Goal: Task Accomplishment & Management: Use online tool/utility

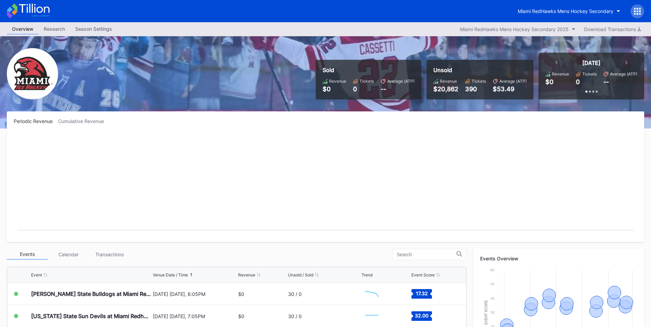
click at [635, 11] on icon at bounding box center [635, 11] width 2 height 2
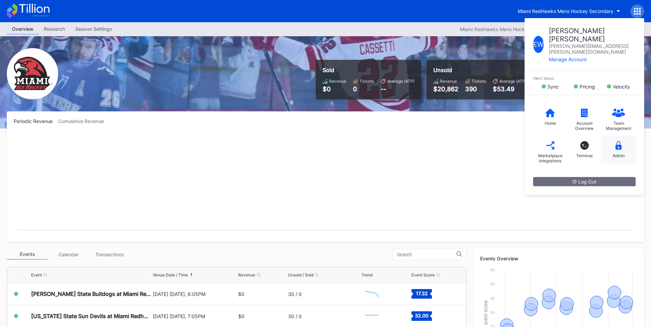
click at [616, 141] on icon at bounding box center [618, 145] width 6 height 9
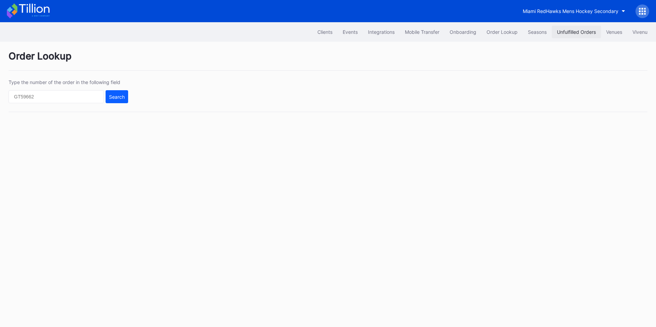
click at [586, 31] on div "Unfulfilled Orders" at bounding box center [576, 32] width 39 height 6
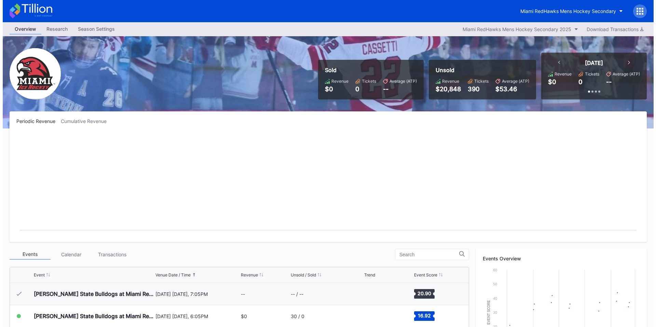
scroll to position [22, 0]
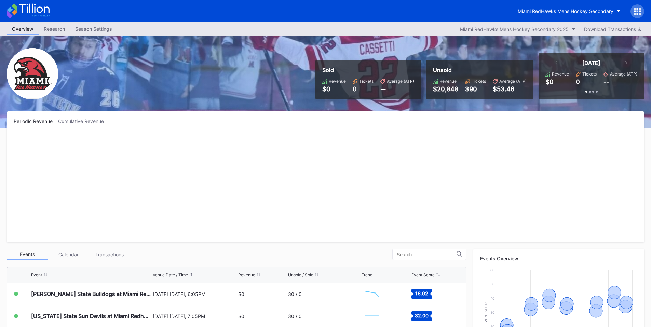
click at [637, 9] on icon at bounding box center [637, 9] width 2 height 2
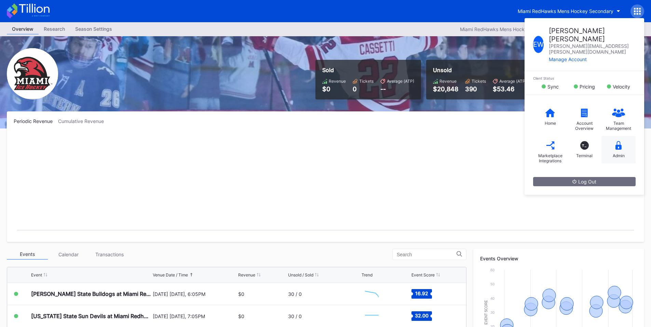
click at [621, 141] on icon at bounding box center [618, 145] width 6 height 9
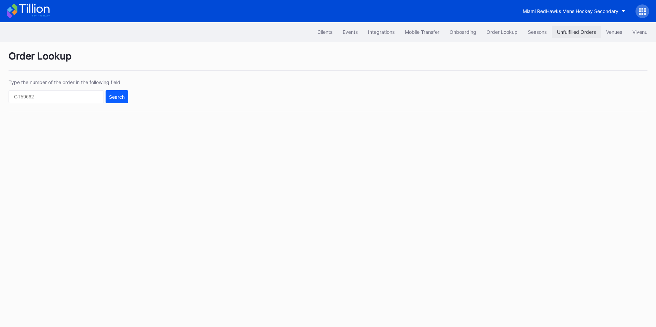
click at [572, 29] on div "Unfulfilled Orders" at bounding box center [576, 32] width 39 height 6
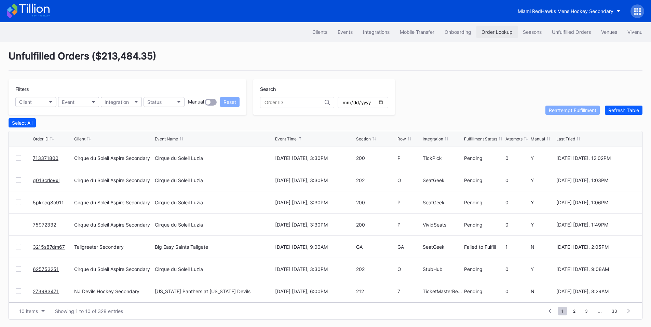
click at [502, 28] on button "Order Lookup" at bounding box center [496, 32] width 41 height 13
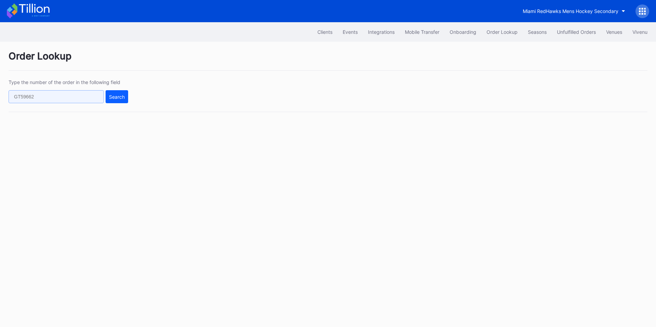
click at [60, 100] on input "text" at bounding box center [56, 96] width 95 height 13
paste input "625791648"
click at [112, 93] on button "Search" at bounding box center [117, 96] width 23 height 13
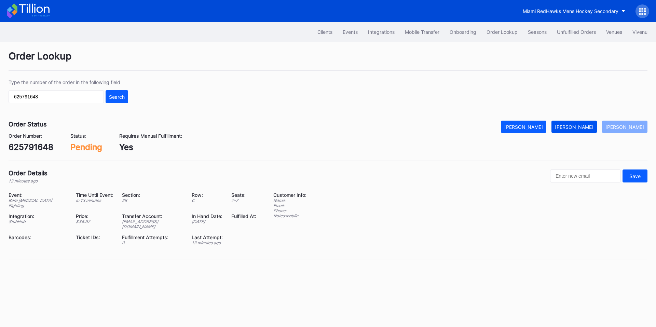
click at [584, 131] on button "[PERSON_NAME]" at bounding box center [573, 127] width 45 height 12
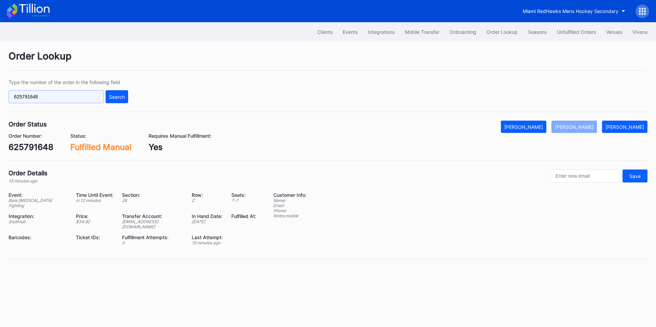
click at [51, 98] on input "625791648" at bounding box center [56, 96] width 95 height 13
paste input "587565"
type input "625587565"
click at [114, 96] on div "Search" at bounding box center [117, 97] width 16 height 6
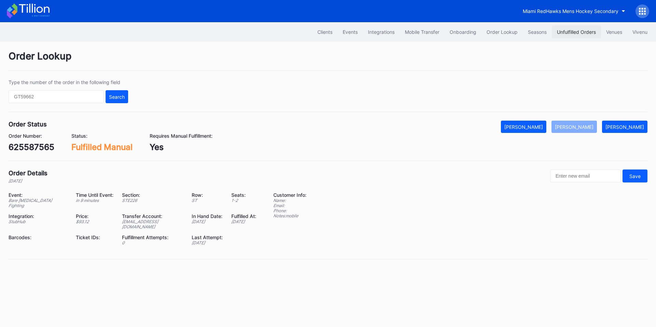
click at [575, 31] on div "Unfulfilled Orders" at bounding box center [576, 32] width 39 height 6
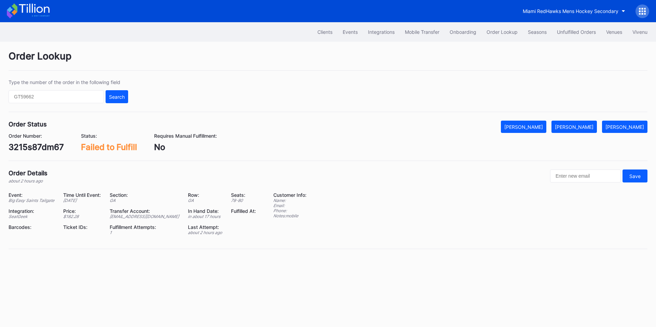
click at [33, 148] on div "3215s87dm67" at bounding box center [36, 147] width 55 height 10
copy div "3215s87dm67"
click at [580, 124] on div "[PERSON_NAME]" at bounding box center [574, 127] width 39 height 6
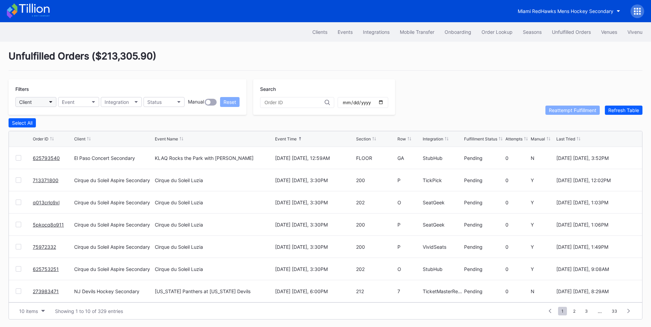
click at [46, 101] on button "Client" at bounding box center [35, 102] width 41 height 10
type input "aspire"
click at [47, 132] on div "Cirque du Soleil Aspire Secondary" at bounding box center [58, 132] width 76 height 6
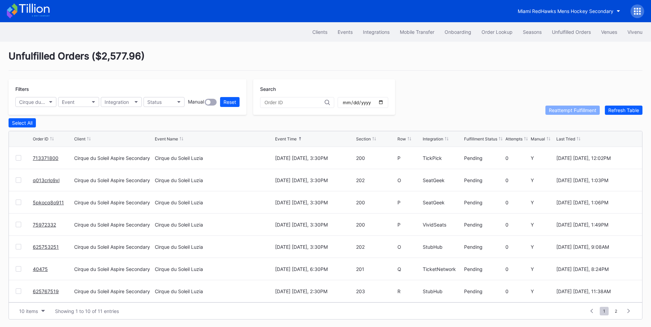
click at [384, 105] on input "date" at bounding box center [363, 102] width 42 height 6
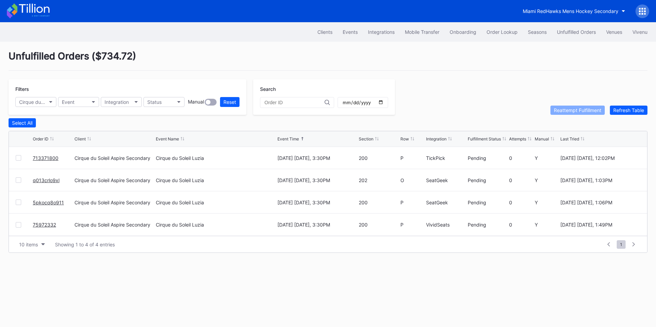
click at [444, 141] on div "Integration" at bounding box center [436, 138] width 20 height 5
drag, startPoint x: 48, startPoint y: 160, endPoint x: 79, endPoint y: 133, distance: 41.0
click at [384, 102] on input "2025-10-05" at bounding box center [363, 102] width 42 height 6
type input "2025-10-12"
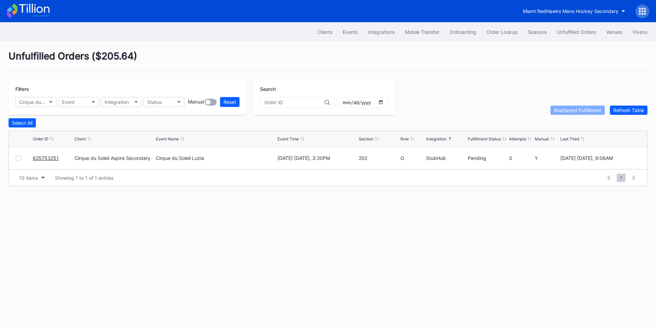
drag, startPoint x: 52, startPoint y: 159, endPoint x: 84, endPoint y: 141, distance: 36.2
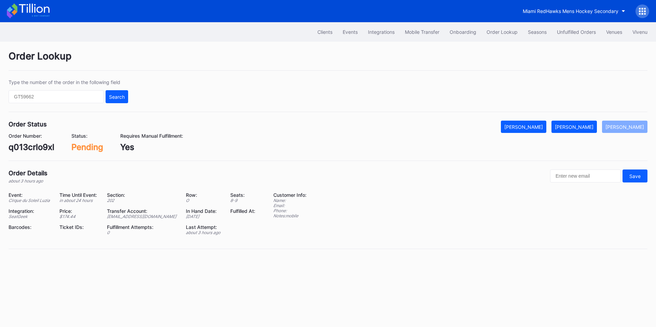
click at [31, 146] on div "q013crlo9xl" at bounding box center [32, 147] width 46 height 10
copy div "q013crlo9xl"
click at [578, 127] on div "[PERSON_NAME]" at bounding box center [574, 127] width 39 height 6
drag, startPoint x: 135, startPoint y: 120, endPoint x: 93, endPoint y: 132, distance: 43.3
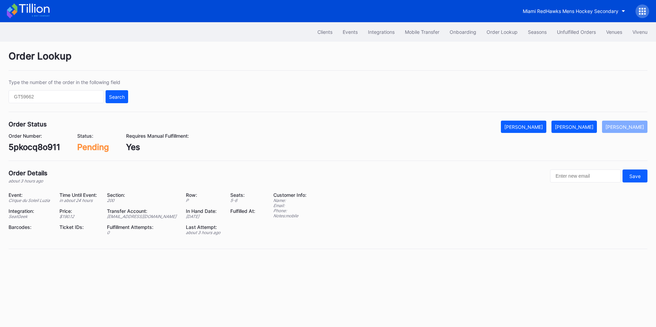
click at [130, 123] on div "Order Lookup Type the number of the order in the following field Search Order S…" at bounding box center [328, 154] width 656 height 224
click at [42, 149] on div "5pkocq8o911" at bounding box center [35, 147] width 52 height 10
copy div "5pkocq8o911"
drag, startPoint x: 582, startPoint y: 126, endPoint x: 560, endPoint y: 120, distance: 23.4
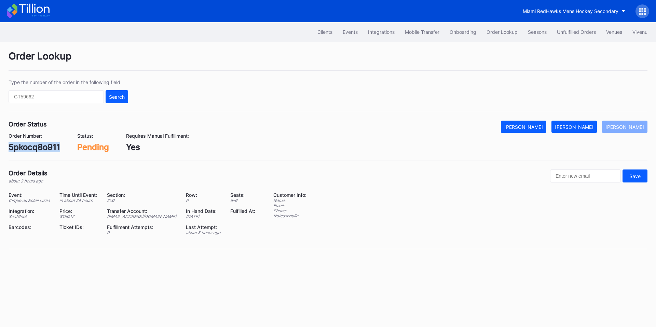
click at [582, 126] on div "[PERSON_NAME]" at bounding box center [574, 127] width 39 height 6
click at [38, 145] on div "713371800" at bounding box center [30, 147] width 43 height 10
copy div "713371800"
drag, startPoint x: 580, startPoint y: 123, endPoint x: 576, endPoint y: 122, distance: 4.1
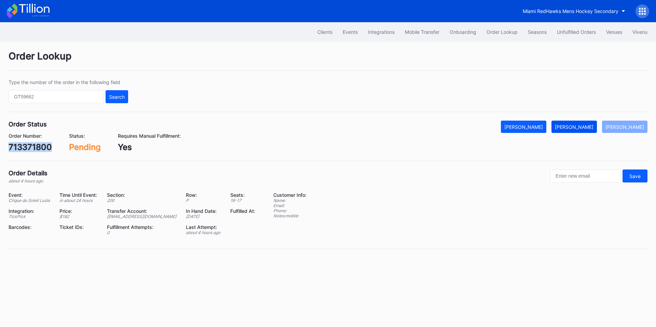
click at [580, 123] on button "[PERSON_NAME]" at bounding box center [573, 127] width 45 height 12
click at [20, 155] on div "Order Status Mark Cancelled [PERSON_NAME] Mark Pending Order Number: 75972332 S…" at bounding box center [328, 141] width 639 height 40
click at [26, 146] on div "75972332" at bounding box center [29, 147] width 40 height 10
copy div "75972332"
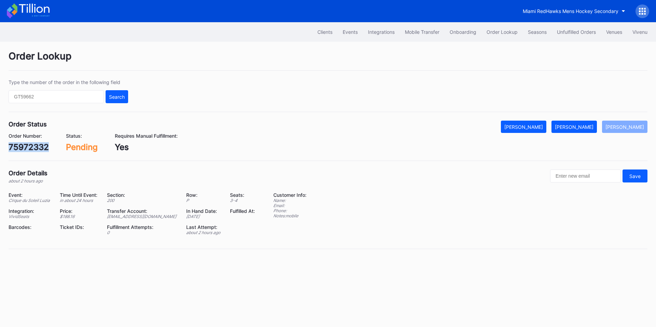
click at [582, 130] on button "[PERSON_NAME]" at bounding box center [573, 127] width 45 height 12
click at [26, 145] on div "625753251" at bounding box center [31, 147] width 44 height 10
copy div "625753251"
click at [579, 128] on div "[PERSON_NAME]" at bounding box center [574, 127] width 39 height 6
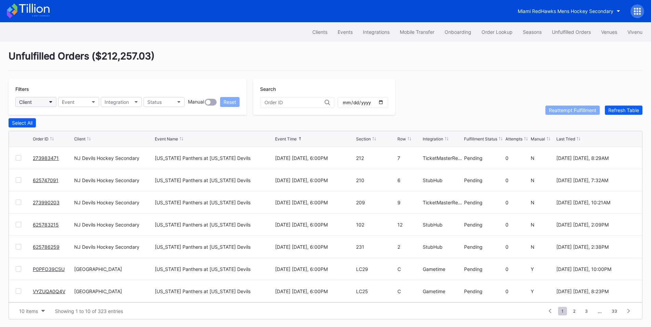
click at [39, 98] on button "Client" at bounding box center [35, 102] width 41 height 10
type input "nj"
click at [46, 132] on div "NJ Devils Hockey Secondary" at bounding box center [52, 132] width 65 height 6
click at [29, 311] on button "10 items" at bounding box center [32, 310] width 32 height 9
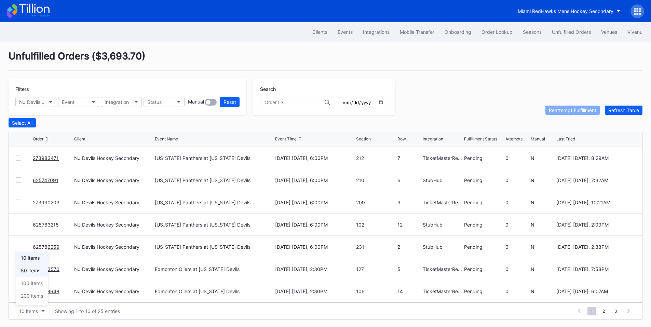
click at [35, 270] on div "50 items" at bounding box center [30, 270] width 19 height 6
click at [18, 125] on div "Select All" at bounding box center [22, 123] width 20 height 6
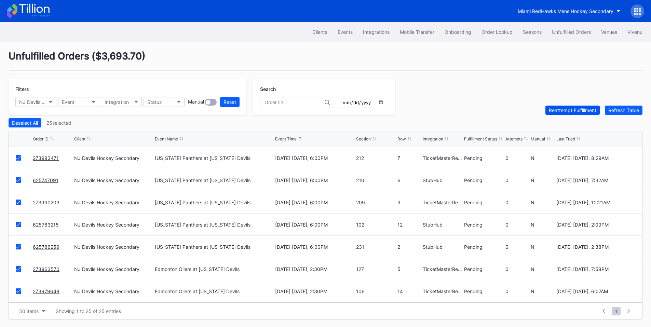
click at [569, 111] on div "Reattempt Fulfillment" at bounding box center [572, 110] width 47 height 6
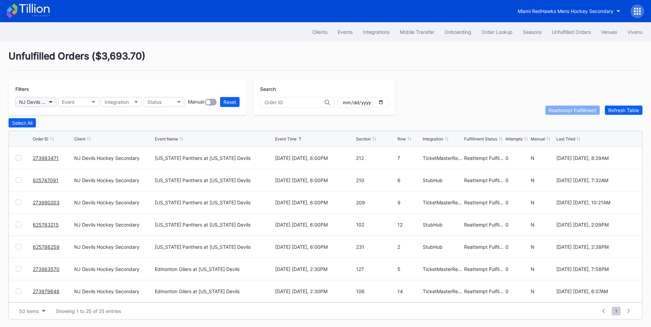
click at [50, 102] on icon "button" at bounding box center [50, 102] width 3 height 2
type input "pru"
click at [56, 136] on div "Prudential Center Secondary" at bounding box center [55, 132] width 80 height 13
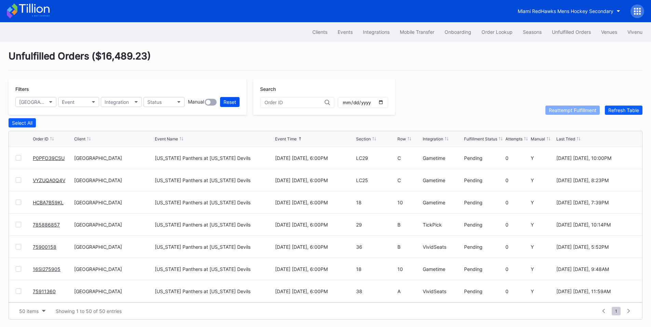
click at [226, 103] on div "Reset" at bounding box center [229, 102] width 13 height 6
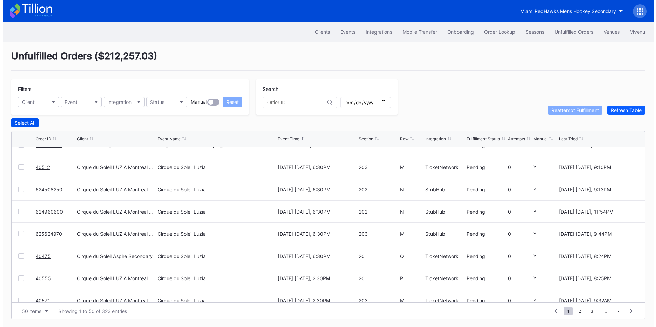
scroll to position [477, 0]
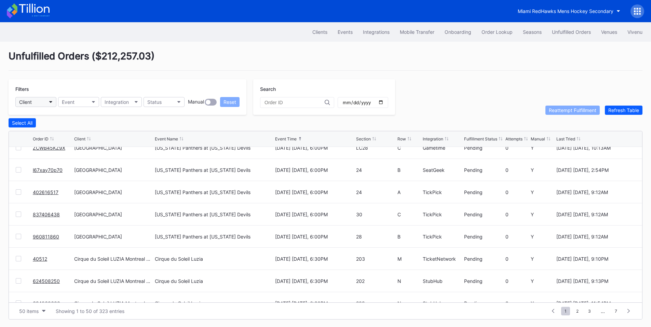
click at [41, 102] on button "Client" at bounding box center [35, 102] width 41 height 10
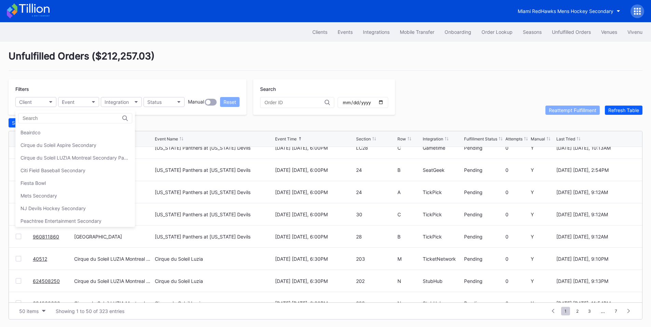
click at [55, 132] on div "Beairdco" at bounding box center [75, 132] width 120 height 13
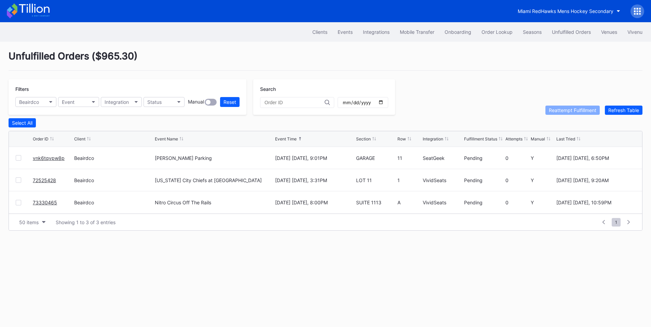
scroll to position [0, 0]
click at [51, 101] on icon "button" at bounding box center [50, 102] width 3 height 2
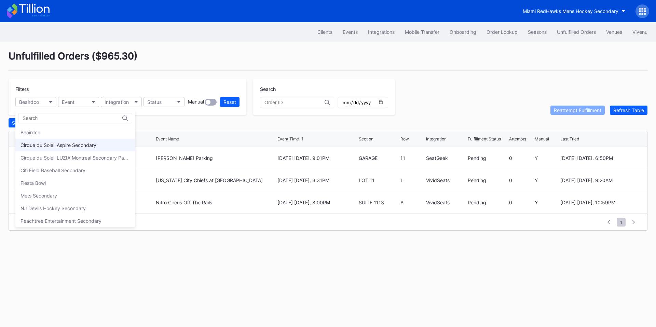
click at [57, 146] on div "Cirque du Soleil Aspire Secondary" at bounding box center [58, 145] width 76 height 6
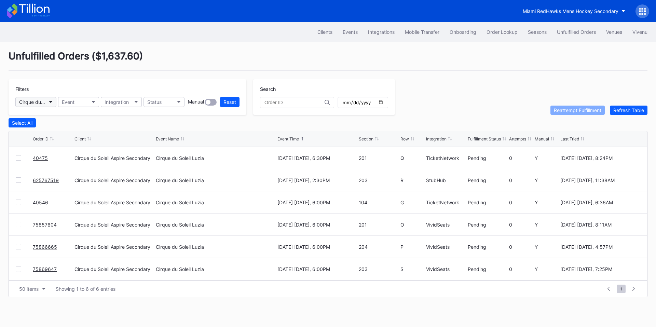
click at [49, 99] on button "Cirque du Soleil Aspire Secondary" at bounding box center [35, 102] width 41 height 10
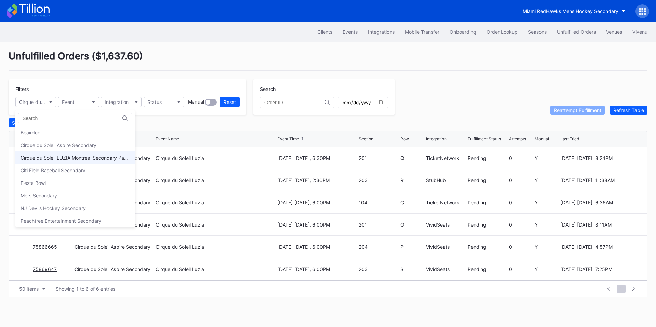
click at [55, 155] on div "Cirque du Soleil LUZIA Montreal Secondary Payment Tickets" at bounding box center [74, 158] width 109 height 6
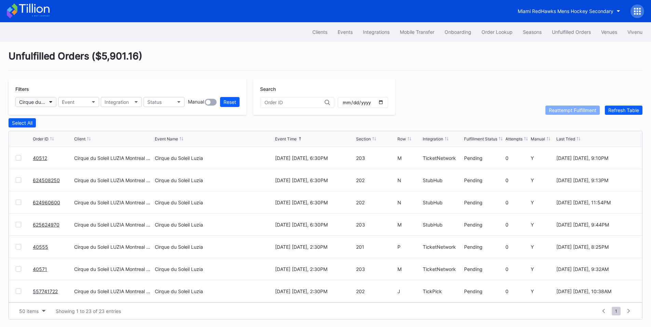
click at [45, 101] on div "Cirque du Soleil LUZIA Montreal Secondary Payment Tickets" at bounding box center [32, 102] width 27 height 6
click at [455, 28] on button "Onboarding" at bounding box center [457, 32] width 37 height 13
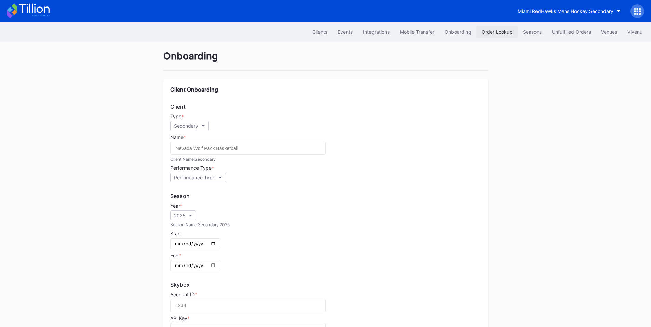
click at [497, 32] on div "Order Lookup" at bounding box center [496, 32] width 31 height 6
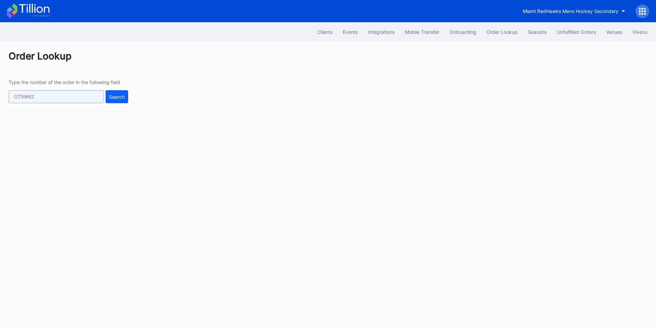
click at [91, 99] on input "text" at bounding box center [56, 96] width 95 height 13
paste input "9m2ycme7q5k"
click at [122, 98] on div "Search" at bounding box center [117, 97] width 16 height 6
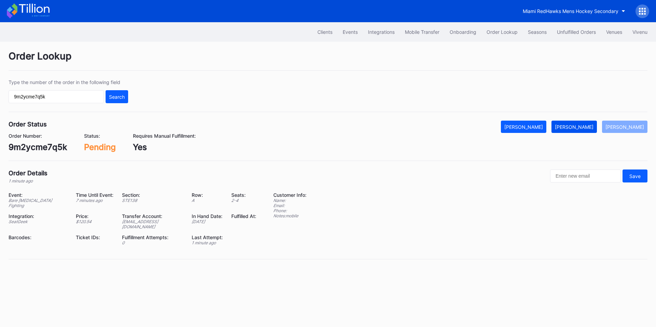
click at [587, 128] on div "[PERSON_NAME]" at bounding box center [574, 127] width 39 height 6
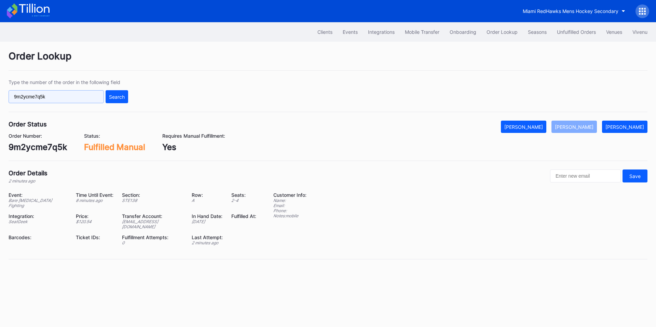
click at [68, 100] on input "9m2ycme7q5k" at bounding box center [56, 96] width 95 height 13
paste input "n360tq2lvg7"
type input "n360tq2lvg7"
click at [115, 95] on div "Search" at bounding box center [117, 97] width 16 height 6
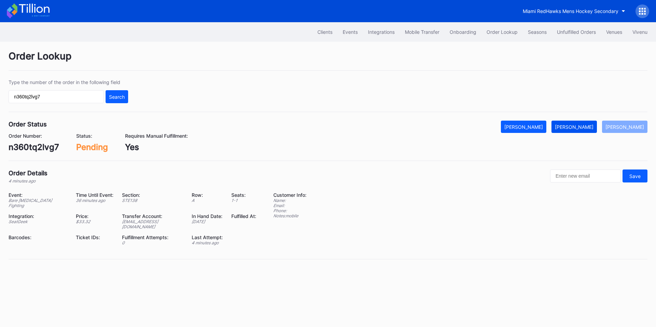
click at [581, 127] on div "[PERSON_NAME]" at bounding box center [574, 127] width 39 height 6
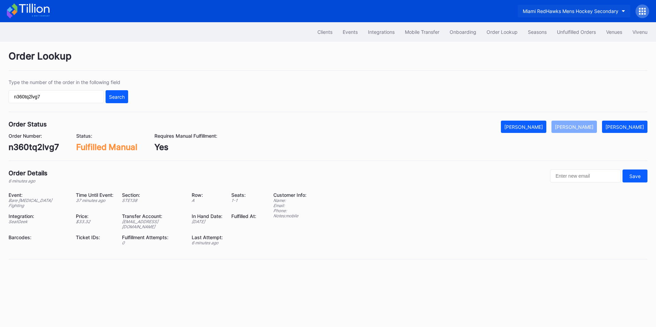
click at [565, 9] on div "Miami RedHawks Mens Hockey Secondary" at bounding box center [571, 11] width 96 height 6
type input "yankees"
click at [556, 43] on div "[PERSON_NAME] Yankees Tickets" at bounding box center [560, 43] width 77 height 6
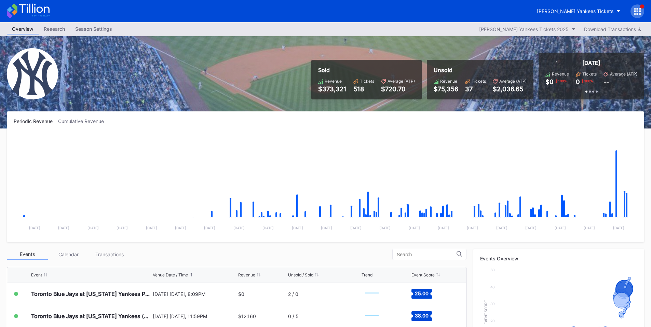
click at [634, 13] on icon at bounding box center [635, 14] width 2 height 2
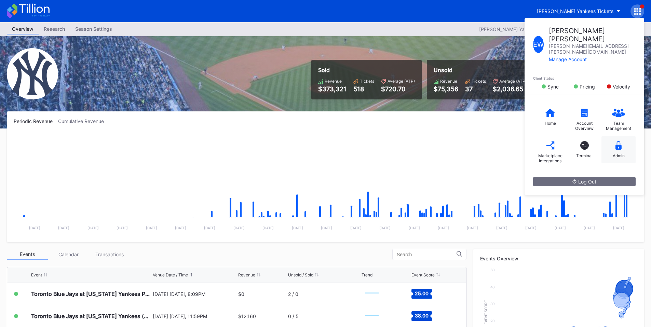
click at [619, 141] on icon at bounding box center [618, 145] width 6 height 9
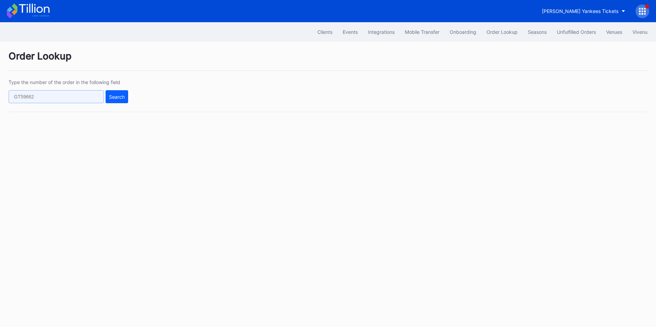
click at [73, 101] on input "text" at bounding box center [56, 96] width 95 height 13
paste input "50939282"
type input "50939282"
click at [115, 97] on div "Search" at bounding box center [117, 97] width 16 height 6
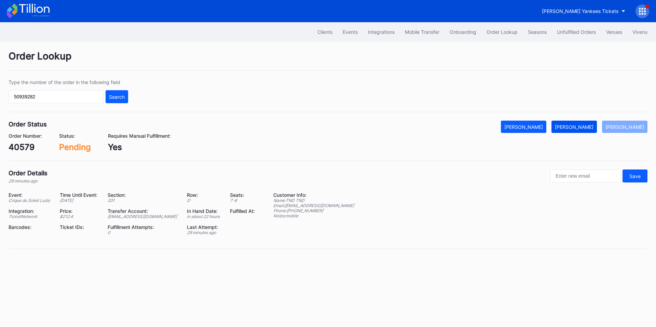
click at [581, 128] on div "[PERSON_NAME]" at bounding box center [574, 127] width 39 height 6
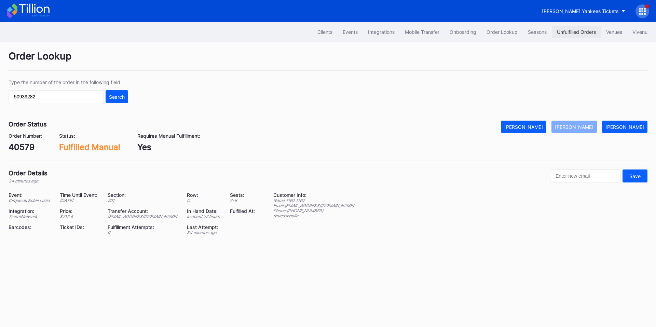
click at [595, 28] on button "Unfulfilled Orders" at bounding box center [576, 32] width 49 height 13
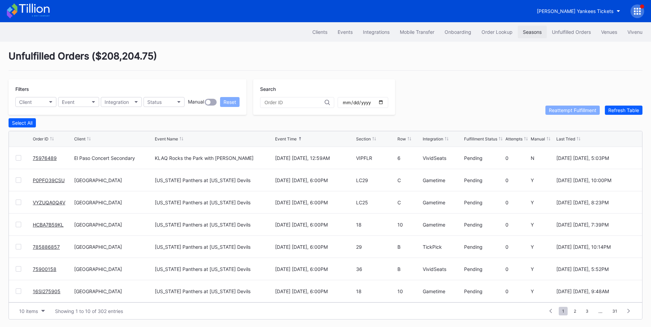
click at [518, 38] on button "Seasons" at bounding box center [532, 32] width 29 height 13
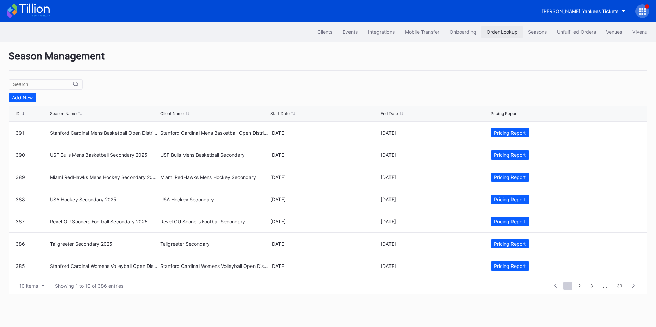
click at [498, 27] on button "Order Lookup" at bounding box center [501, 32] width 41 height 13
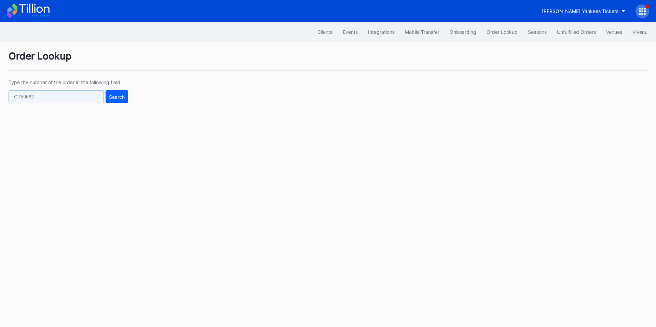
click at [89, 98] on input "text" at bounding box center [56, 96] width 95 height 13
paste input "622498762"
type input "622498762"
click at [118, 96] on div "Search" at bounding box center [117, 97] width 16 height 6
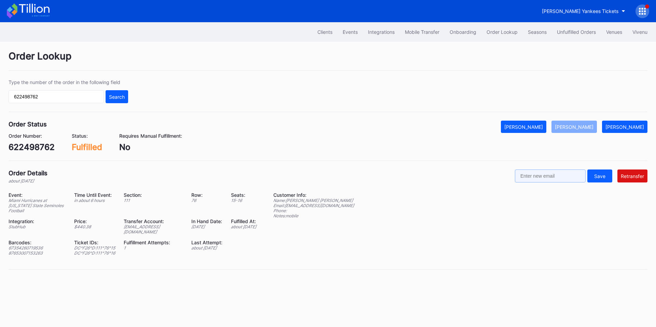
click at [562, 175] on input "text" at bounding box center [550, 175] width 71 height 13
paste input "[EMAIL_ADDRESS][DOMAIN_NAME]"
type input "[EMAIL_ADDRESS][DOMAIN_NAME]"
click at [639, 174] on div "Retransfer" at bounding box center [632, 176] width 23 height 6
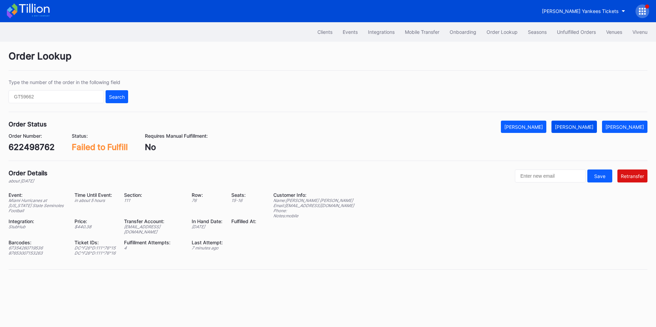
click at [588, 127] on div "[PERSON_NAME]" at bounding box center [574, 127] width 39 height 6
